Goal: Information Seeking & Learning: Understand process/instructions

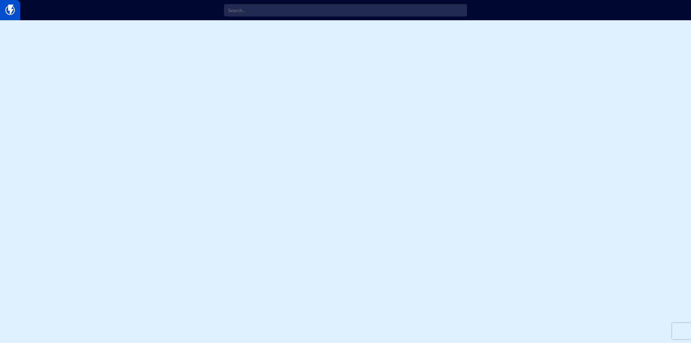
click at [11, 8] on img at bounding box center [9, 10] width 9 height 11
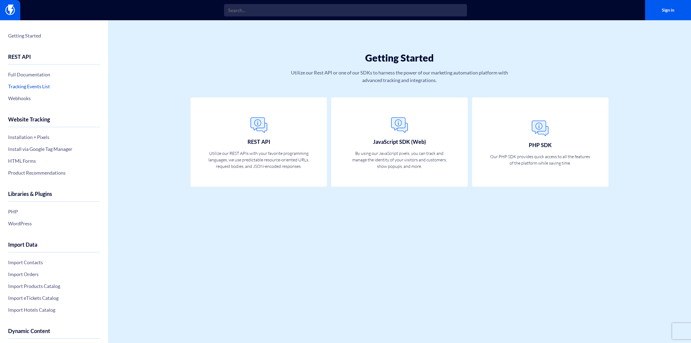
click at [42, 86] on link "Tracking Events List" at bounding box center [54, 86] width 92 height 9
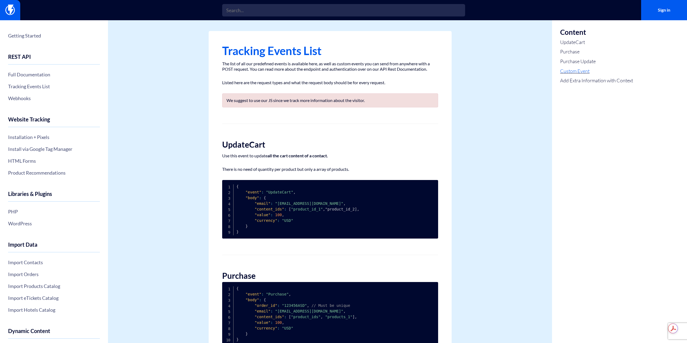
click at [587, 73] on link "Custom Event" at bounding box center [596, 71] width 73 height 7
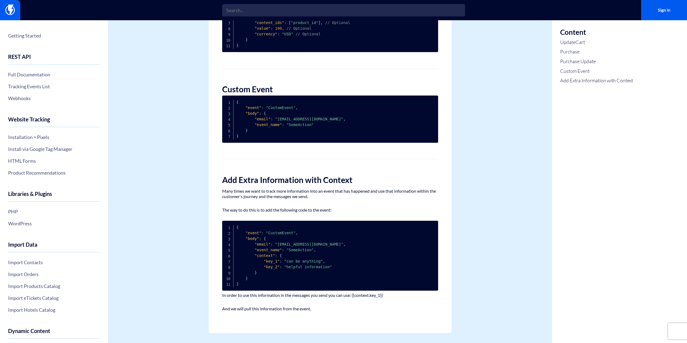
scroll to position [409, 0]
